Goal: Task Accomplishment & Management: Use online tool/utility

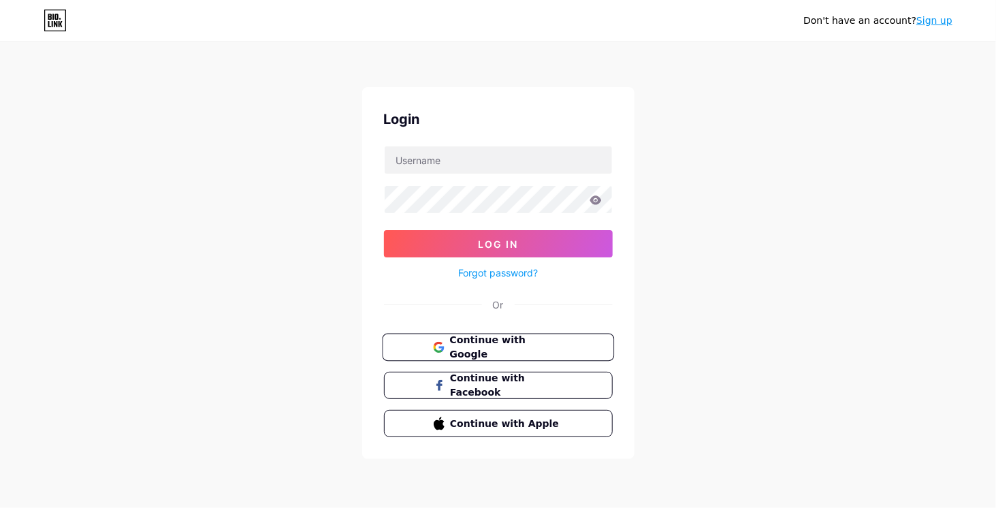
click at [563, 347] on span "Continue with Google" at bounding box center [506, 347] width 114 height 29
click at [428, 152] on input "text" at bounding box center [498, 159] width 227 height 27
type input "jessicamaltezo"
click at [384, 230] on button "Log In" at bounding box center [498, 243] width 229 height 27
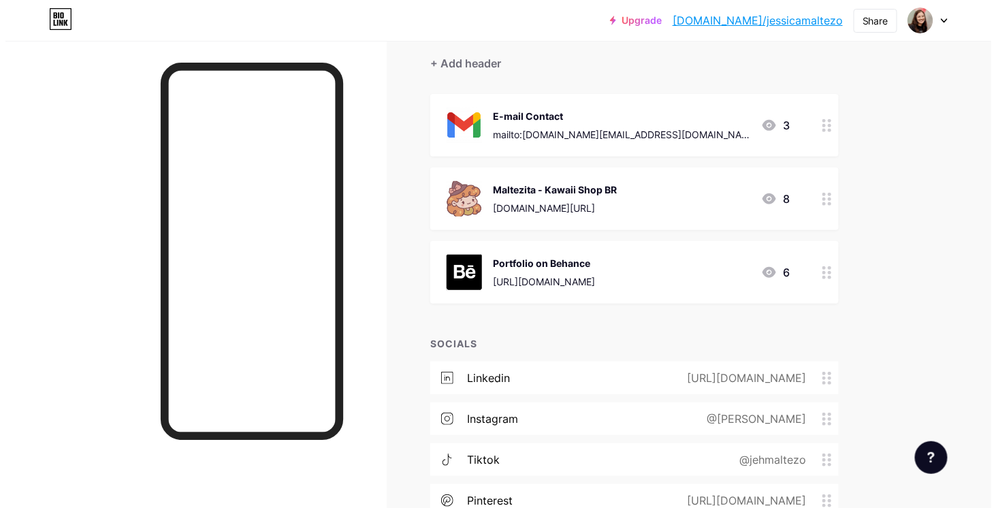
scroll to position [33, 0]
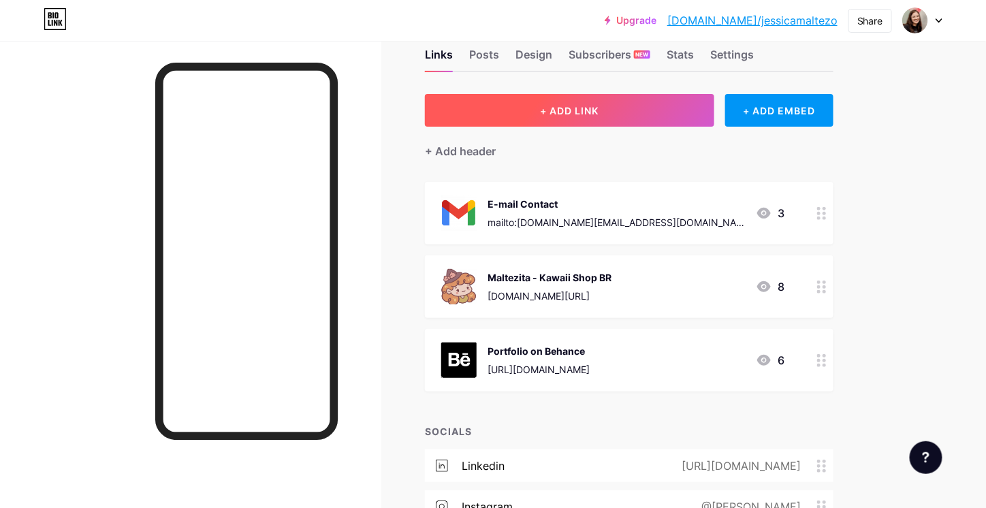
click at [620, 99] on button "+ ADD LINK" at bounding box center [569, 110] width 289 height 33
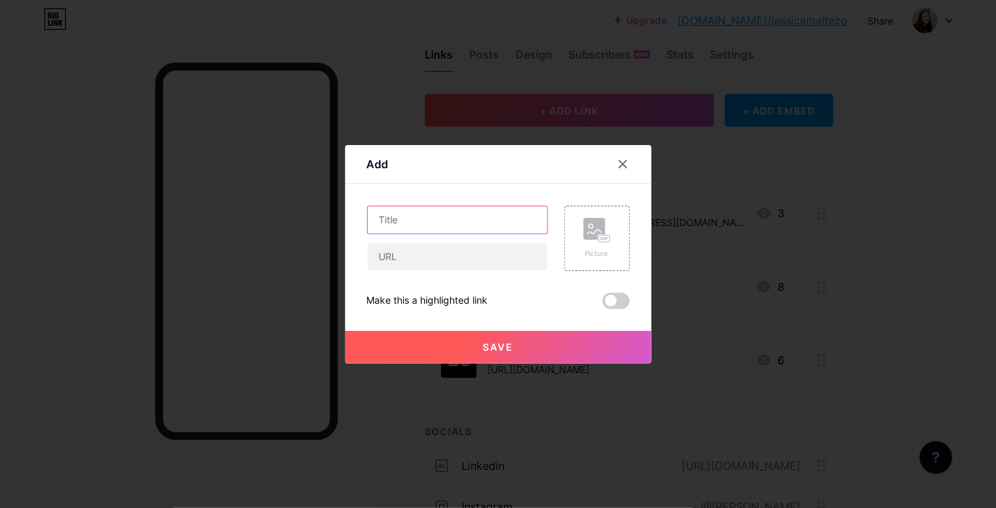
click at [458, 217] on input "text" at bounding box center [458, 219] width 180 height 27
type input "L"
type input "Munimade Shop"
click at [409, 257] on input "text" at bounding box center [458, 256] width 180 height 27
paste input "https://munimade.com/collections/jessica-maltezo"
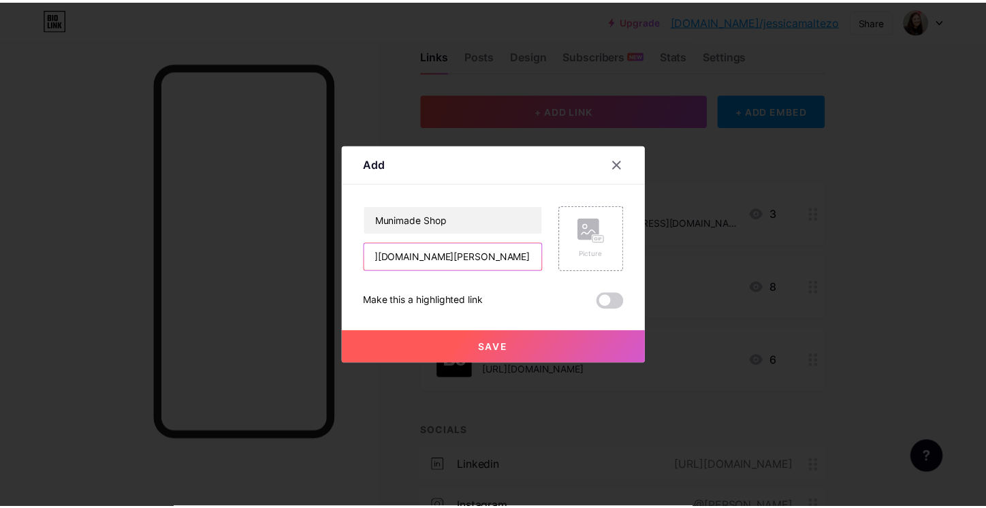
scroll to position [0, 0]
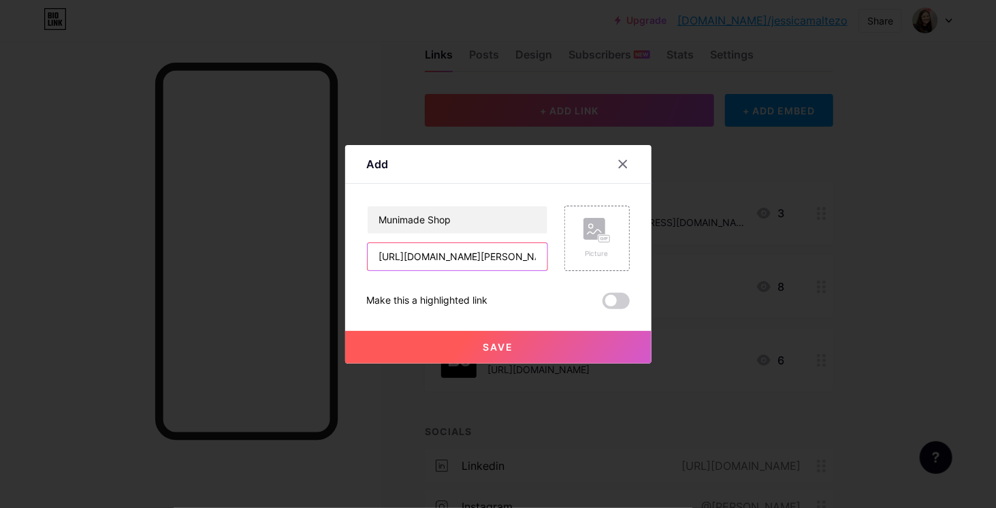
drag, startPoint x: 425, startPoint y: 255, endPoint x: 295, endPoint y: 250, distance: 130.2
click at [294, 251] on div "Add Content YouTube Play YouTube video without leaving your page. ADD Vimeo Pla…" at bounding box center [498, 254] width 996 height 508
type input "https://munimade.com/collections/jessica-maltezo"
click at [602, 249] on div "Picture" at bounding box center [597, 254] width 27 height 10
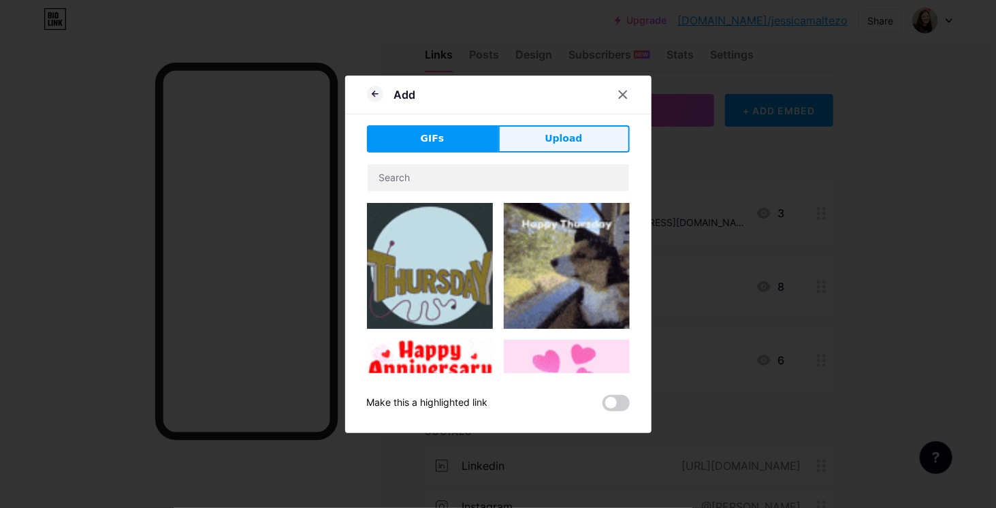
click at [553, 140] on span "Upload" at bounding box center [563, 138] width 37 height 14
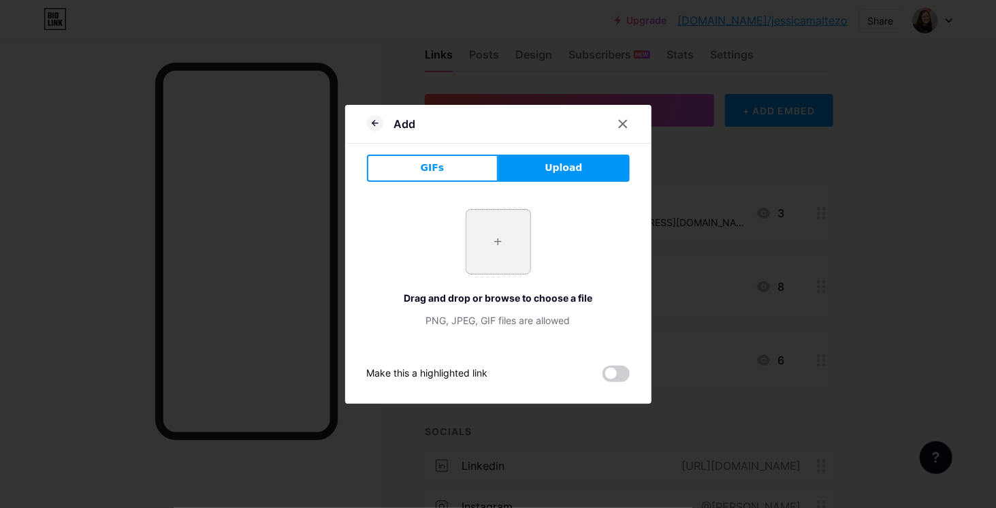
click at [505, 248] on input "file" at bounding box center [498, 242] width 64 height 64
type input "C:\fakepath\channels4_profile.jpg"
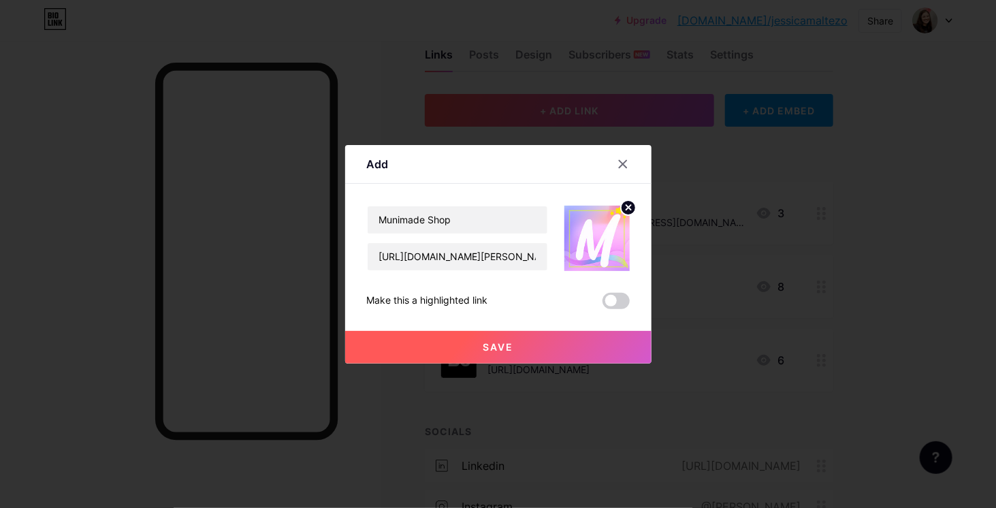
click at [537, 349] on button "Save" at bounding box center [498, 347] width 306 height 33
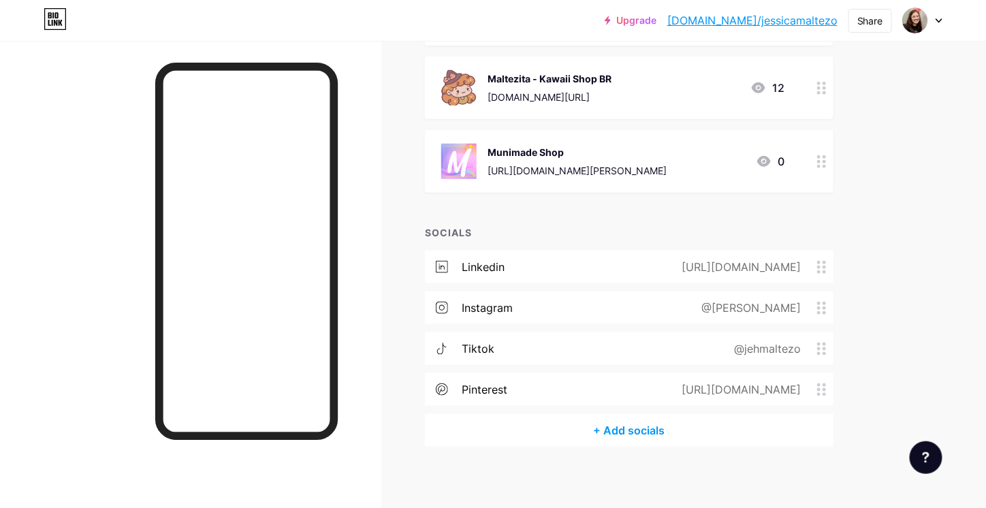
scroll to position [311, 0]
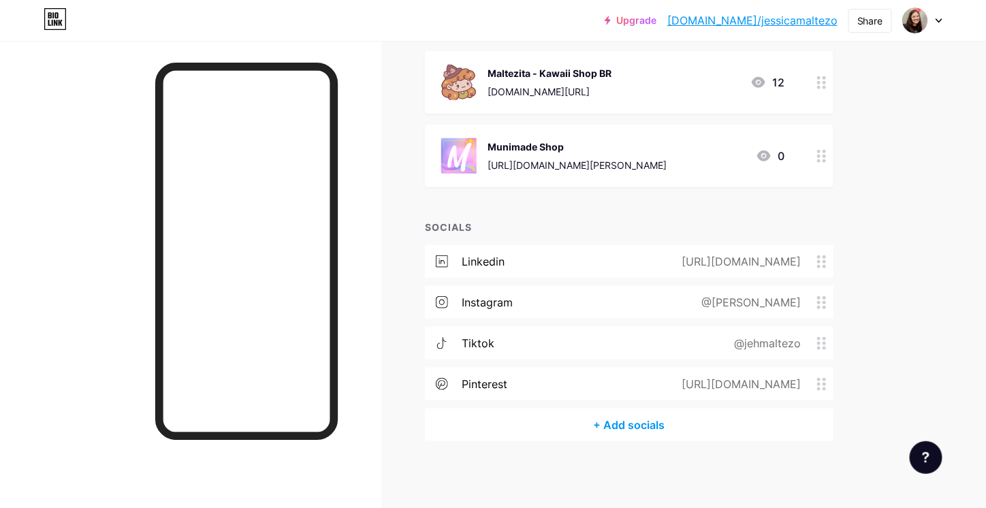
click at [760, 344] on div "@jehmaltezo" at bounding box center [764, 343] width 105 height 16
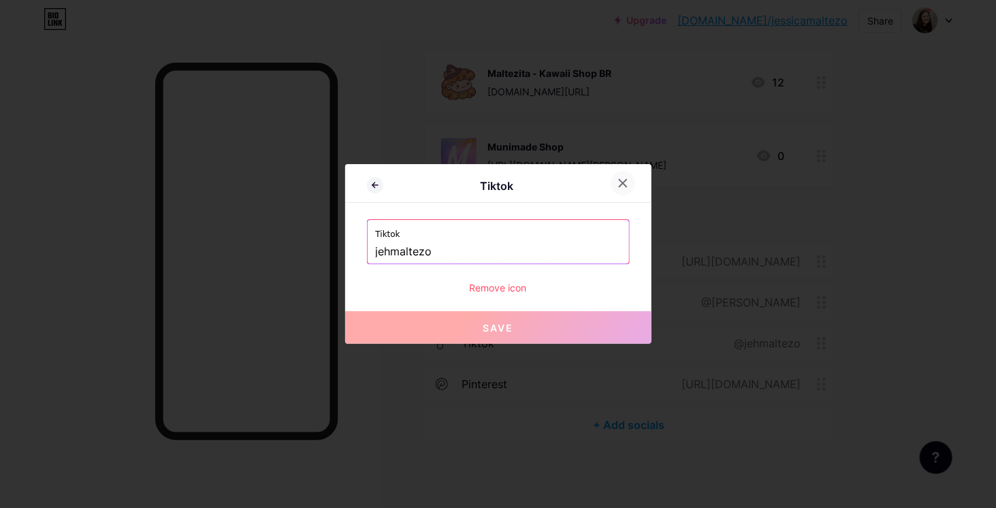
click at [619, 183] on icon at bounding box center [622, 183] width 7 height 7
